Goal: Obtain resource: Download file/media

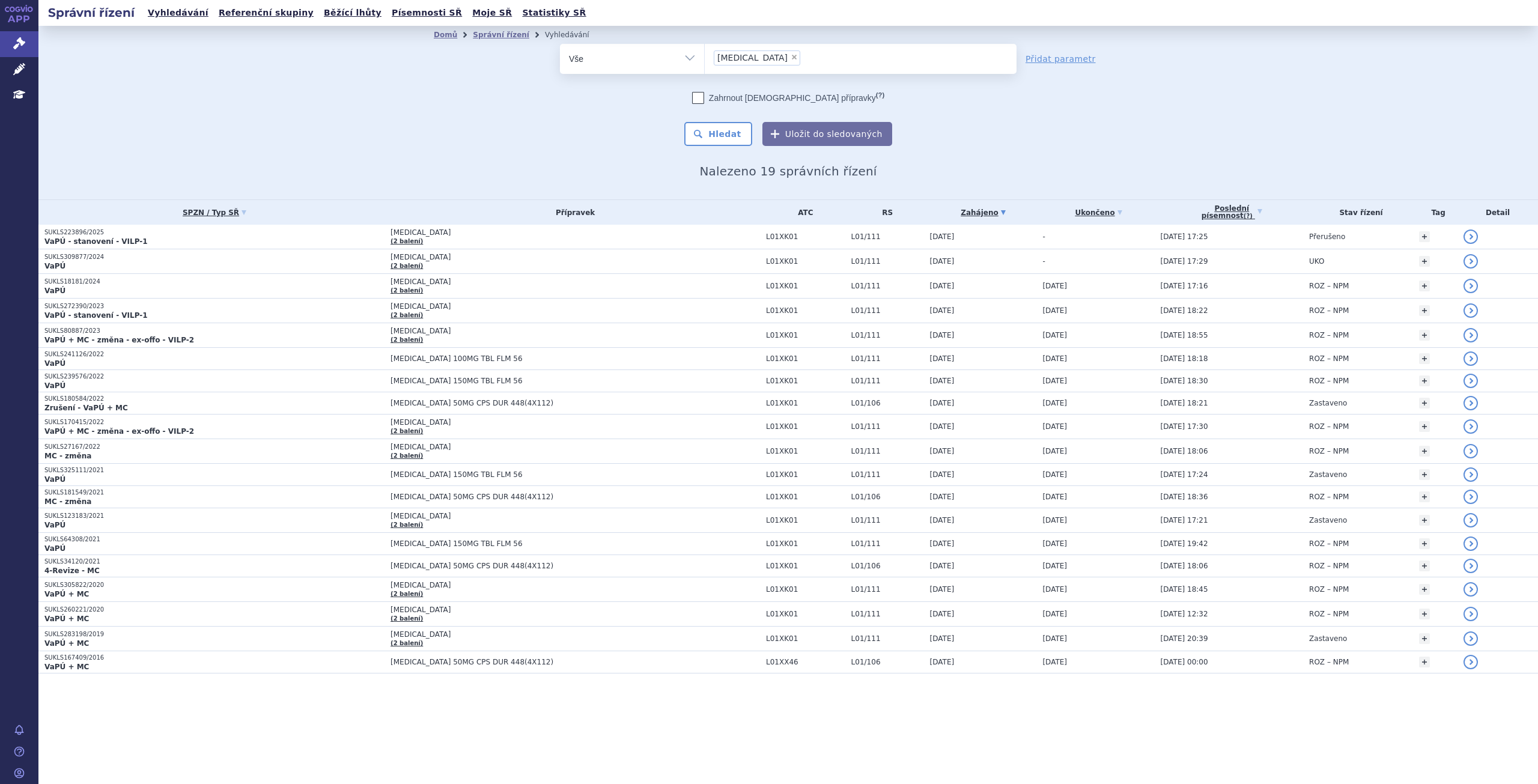
click at [303, 263] on p "VaPÚ" at bounding box center [214, 266] width 340 height 10
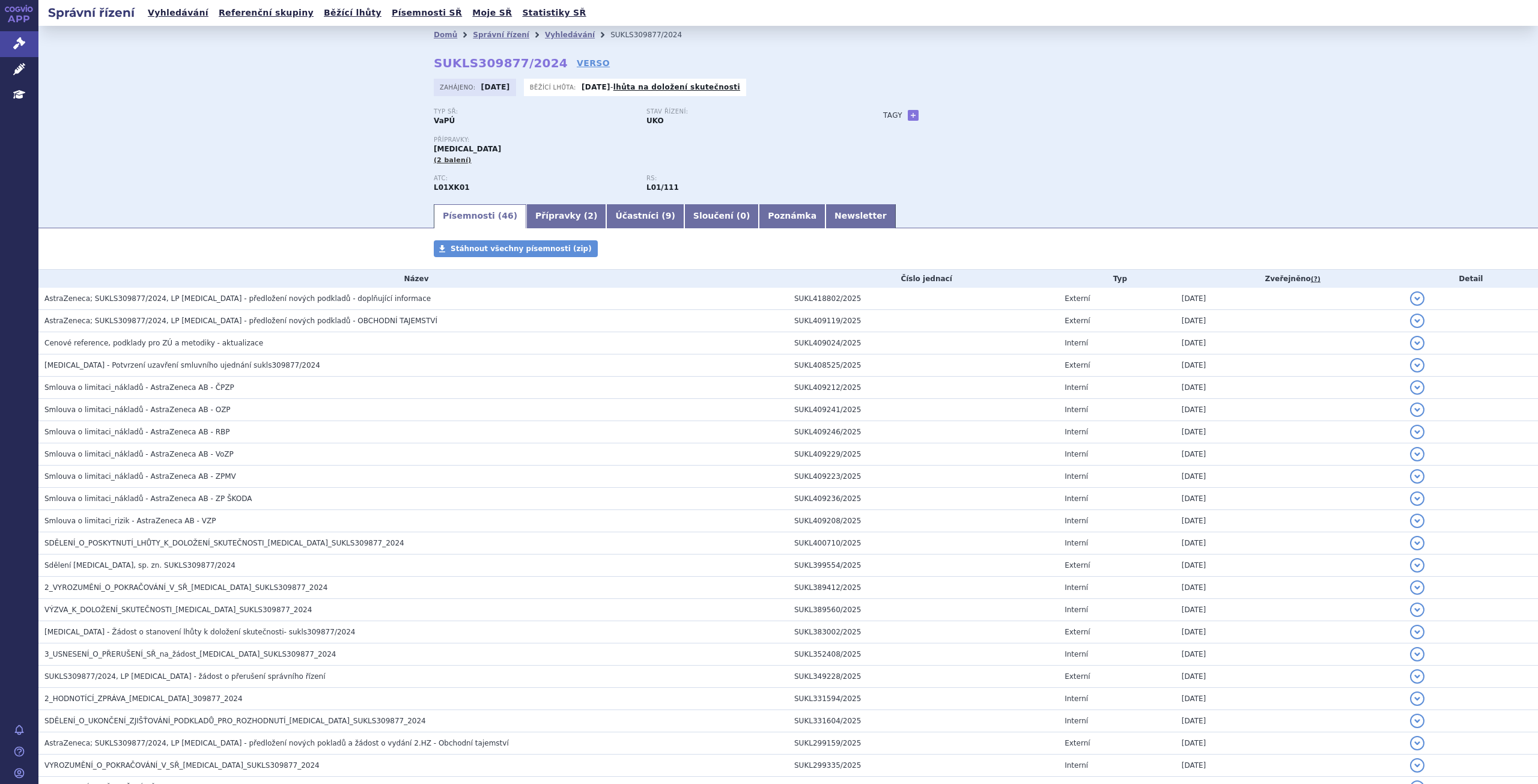
click at [123, 346] on span "Cenové reference, podklady pro ZÚ a metodiky - aktualizace" at bounding box center [153, 343] width 219 height 8
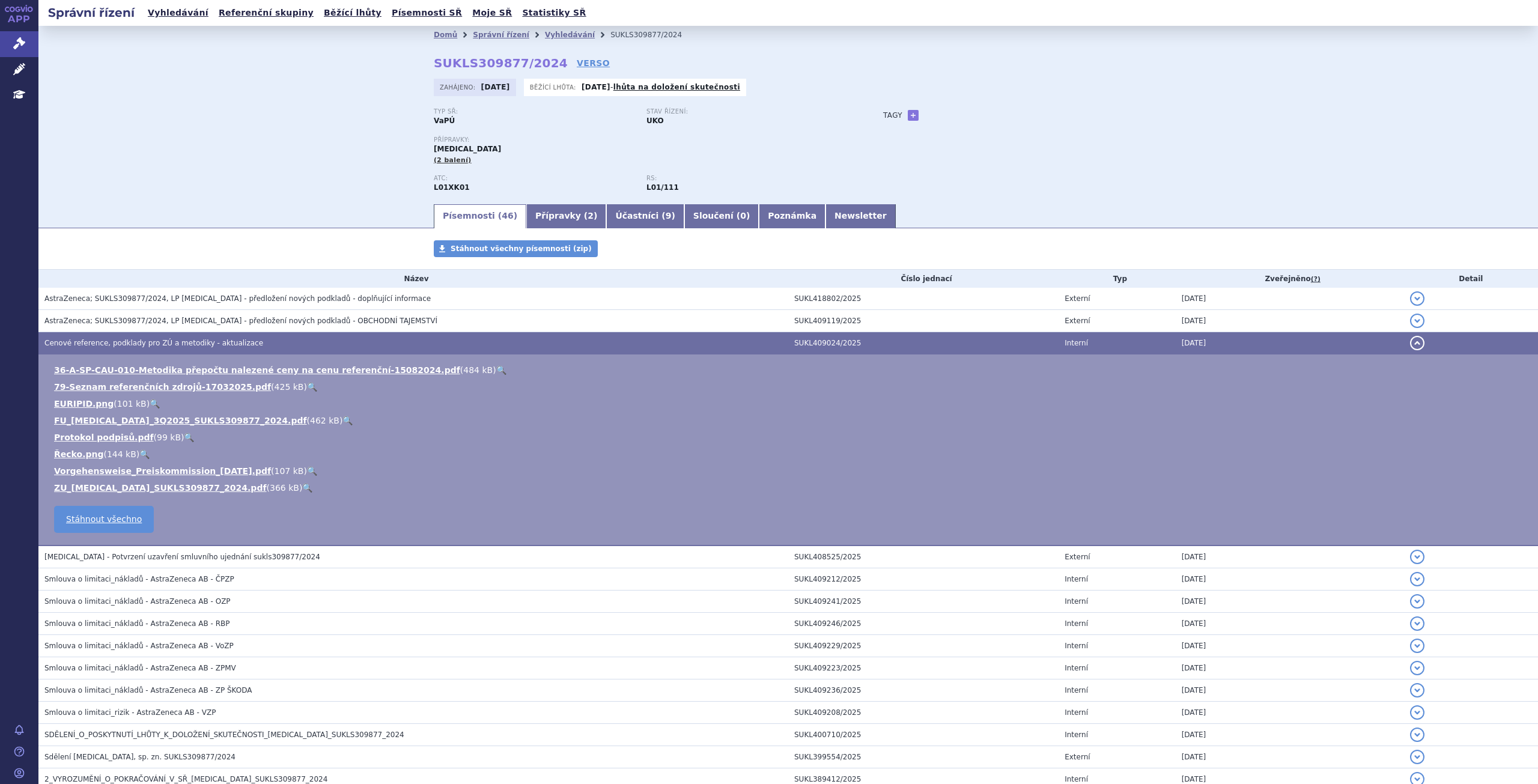
click at [125, 488] on link "ZU_LYNPARZA_SUKLS309877_2024.pdf" at bounding box center [160, 488] width 212 height 10
click at [204, 421] on link "FU_LYNPARZA_3Q2025_SUKLS309877_2024.pdf" at bounding box center [180, 420] width 253 height 10
